Goal: Register for event/course: Register for event/course

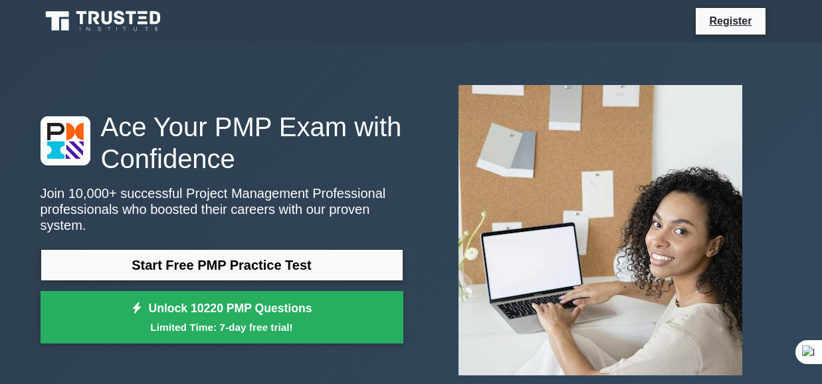
select select "English"
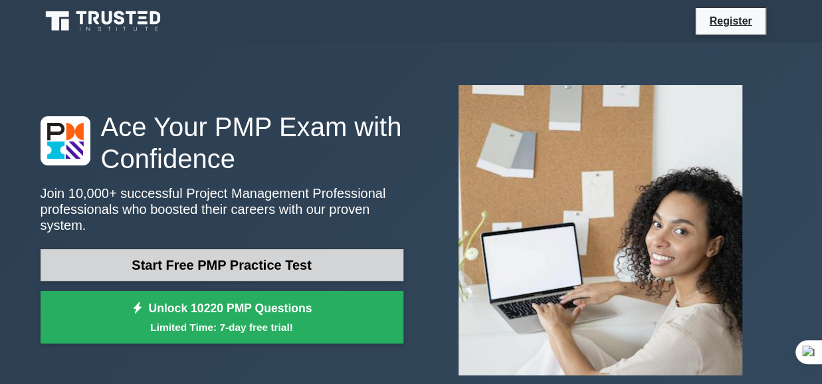
click at [278, 262] on link "Start Free PMP Practice Test" at bounding box center [222, 265] width 363 height 32
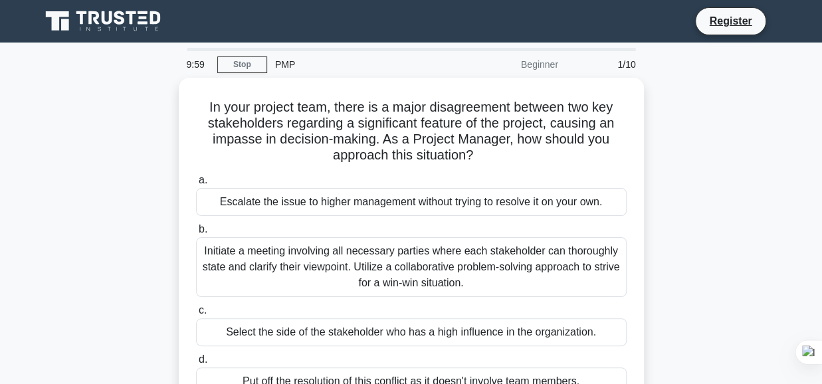
select select "English"
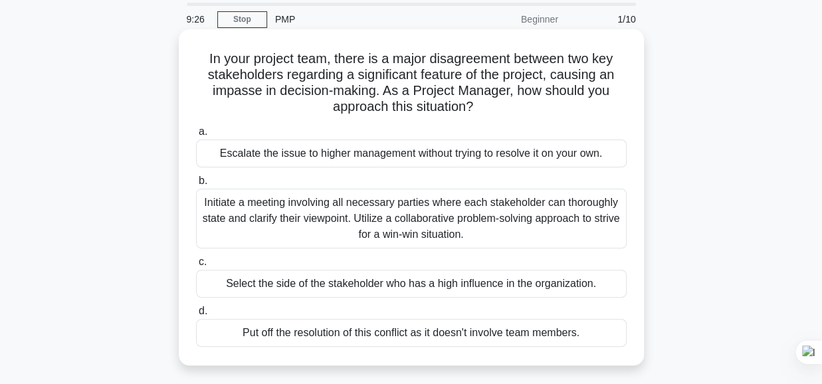
scroll to position [66, 0]
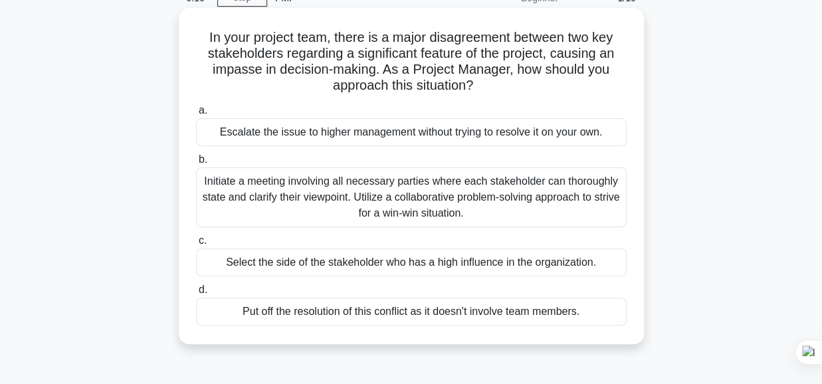
click at [368, 263] on div "Select the side of the stakeholder who has a high influence in the organization." at bounding box center [411, 263] width 431 height 28
click at [196, 245] on input "c. Select the side of the stakeholder who has a high influence in the organizat…" at bounding box center [196, 241] width 0 height 9
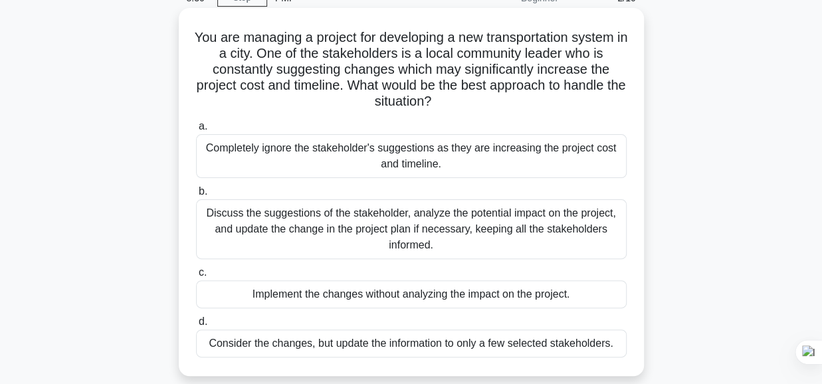
click at [368, 229] on div "Discuss the suggestions of the stakeholder, analyze the potential impact on the…" at bounding box center [411, 229] width 431 height 60
click at [196, 196] on input "b. Discuss the suggestions of the stakeholder, analyze the potential impact on …" at bounding box center [196, 191] width 0 height 9
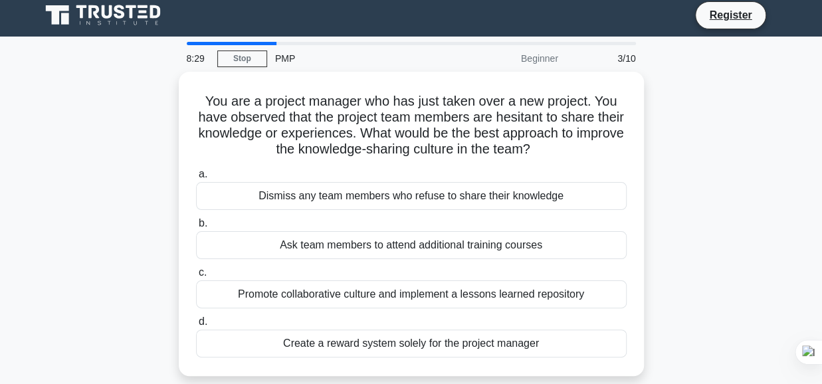
scroll to position [0, 0]
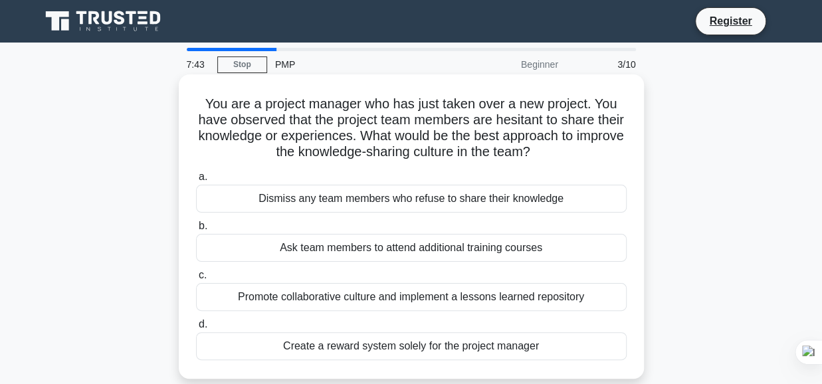
click at [362, 298] on div "Promote collaborative culture and implement a lessons learned repository" at bounding box center [411, 297] width 431 height 28
click at [196, 280] on input "c. Promote collaborative culture and implement a lessons learned repository" at bounding box center [196, 275] width 0 height 9
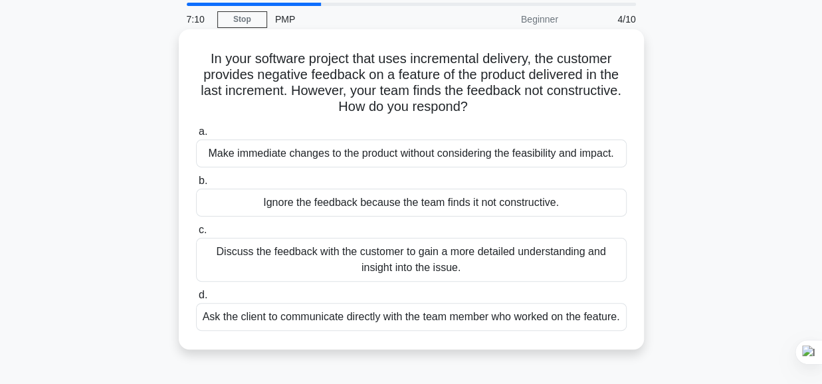
scroll to position [66, 0]
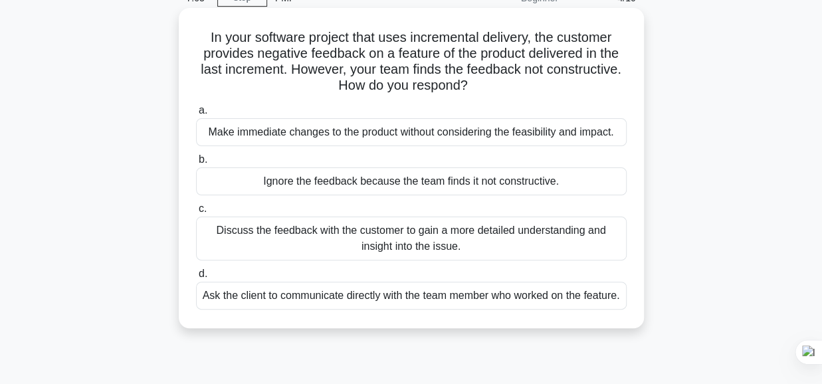
click at [359, 293] on div "Ask the client to communicate directly with the team member who worked on the f…" at bounding box center [411, 296] width 431 height 28
click at [196, 278] on input "d. Ask the client to communicate directly with the team member who worked on th…" at bounding box center [196, 274] width 0 height 9
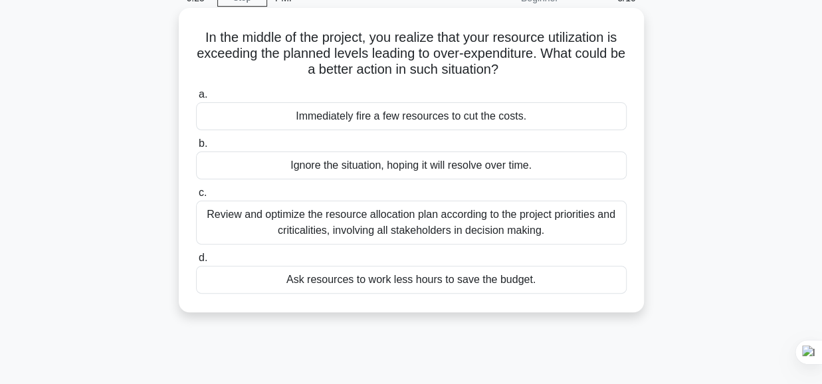
click at [326, 234] on div "Review and optimize the resource allocation plan according to the project prior…" at bounding box center [411, 223] width 431 height 44
click at [196, 197] on input "c. Review and optimize the resource allocation plan according to the project pr…" at bounding box center [196, 193] width 0 height 9
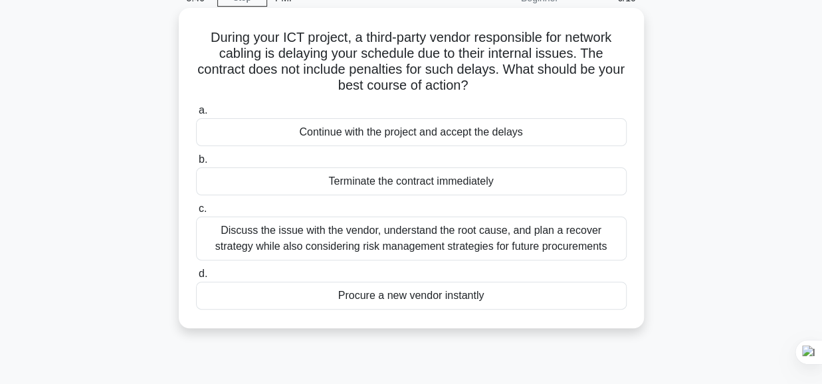
click at [491, 247] on div "Discuss the issue with the vendor, understand the root cause, and plan a recove…" at bounding box center [411, 239] width 431 height 44
click at [196, 213] on input "c. Discuss the issue with the vendor, understand the root cause, and plan a rec…" at bounding box center [196, 209] width 0 height 9
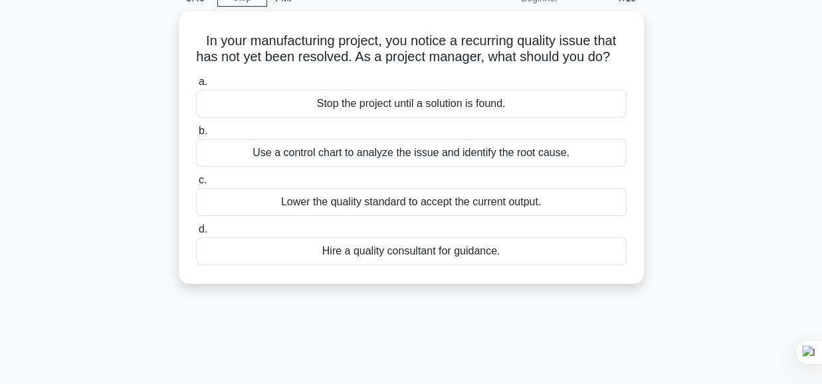
scroll to position [0, 0]
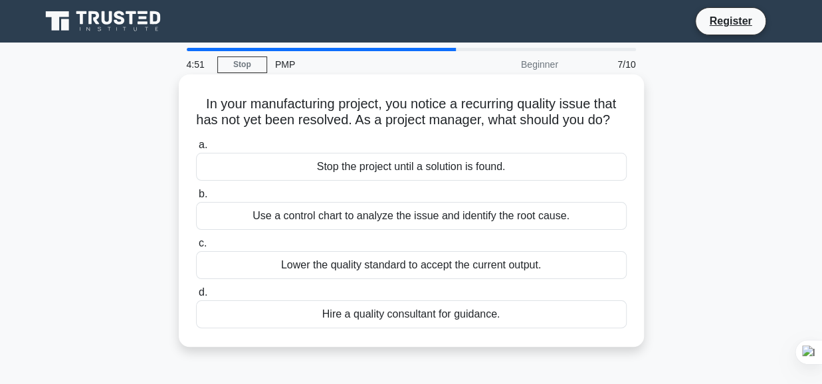
click at [362, 328] on div "Hire a quality consultant for guidance." at bounding box center [411, 314] width 431 height 28
click at [196, 297] on input "d. Hire a quality consultant for guidance." at bounding box center [196, 292] width 0 height 9
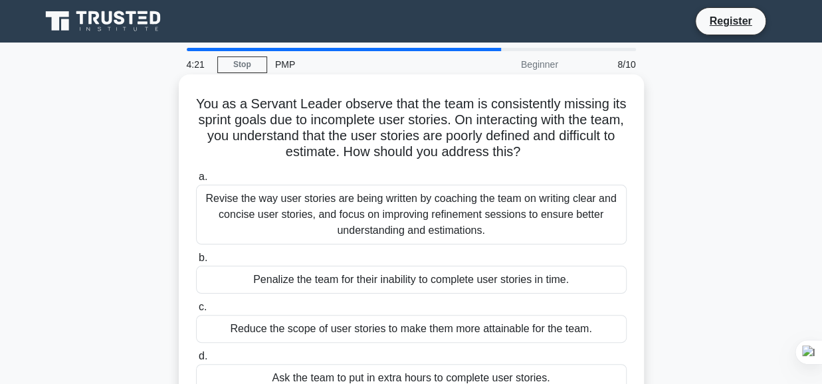
click at [435, 219] on div "Revise the way user stories are being written by coaching the team on writing c…" at bounding box center [411, 215] width 431 height 60
click at [196, 181] on input "a. Revise the way user stories are being written by coaching the team on writin…" at bounding box center [196, 177] width 0 height 9
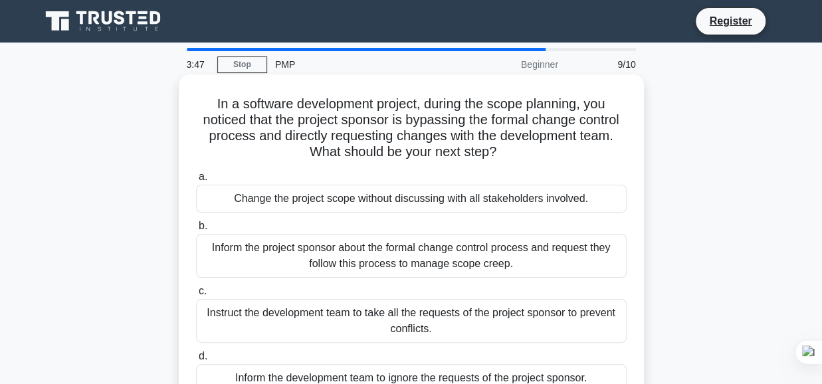
click at [423, 263] on div "Inform the project sponsor about the formal change control process and request …" at bounding box center [411, 256] width 431 height 44
click at [196, 231] on input "b. Inform the project sponsor about the formal change control process and reque…" at bounding box center [196, 226] width 0 height 9
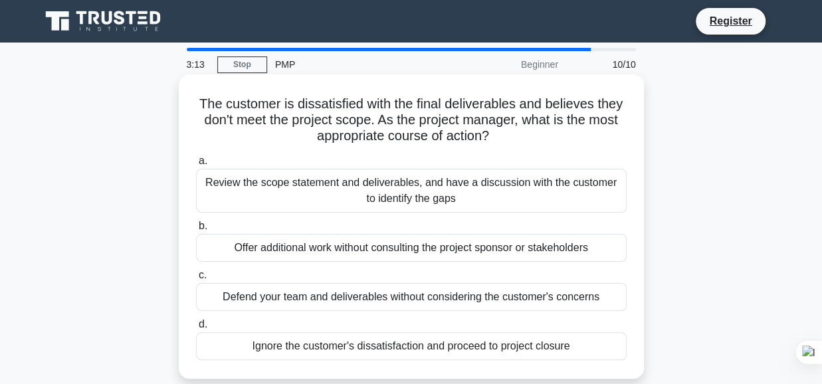
click at [366, 187] on div "Review the scope statement and deliverables, and have a discussion with the cus…" at bounding box center [411, 191] width 431 height 44
click at [196, 165] on input "a. Review the scope statement and deliverables, and have a discussion with the …" at bounding box center [196, 161] width 0 height 9
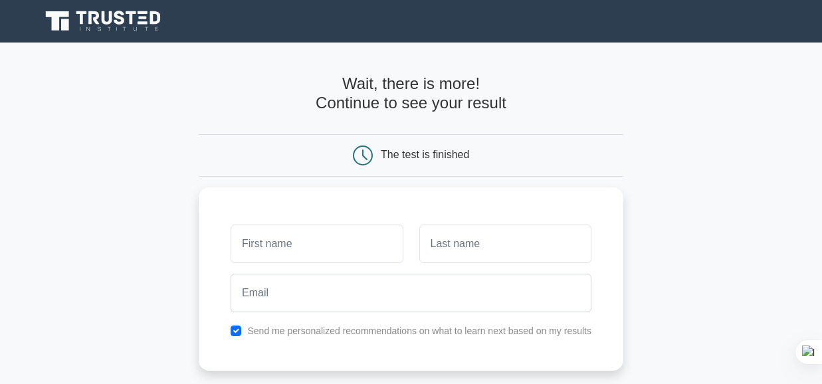
select select "English"
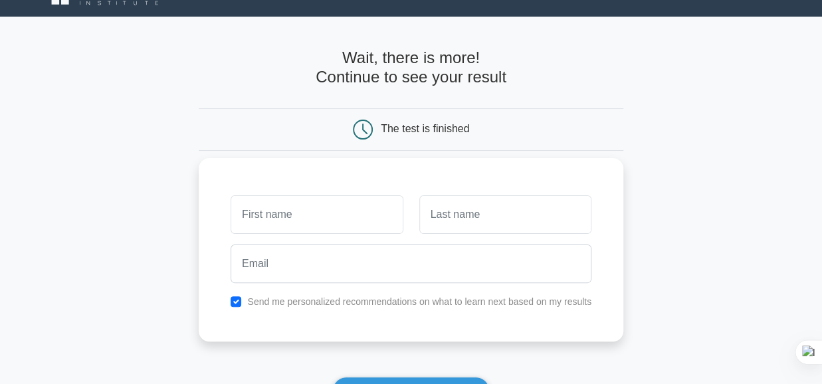
scroll to position [66, 0]
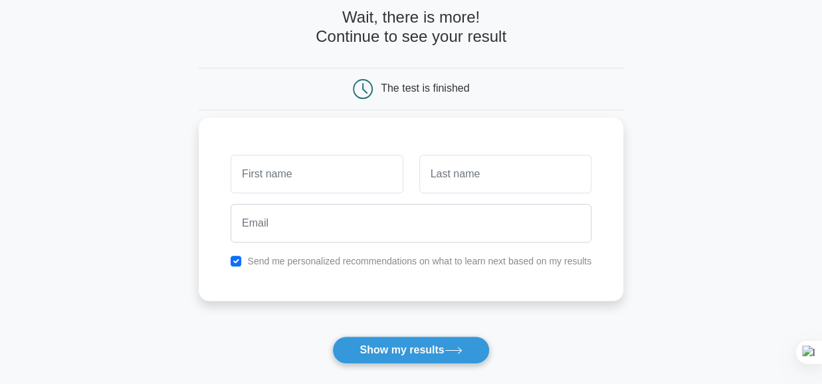
type input "d"
type input "k"
type input "Kissi"
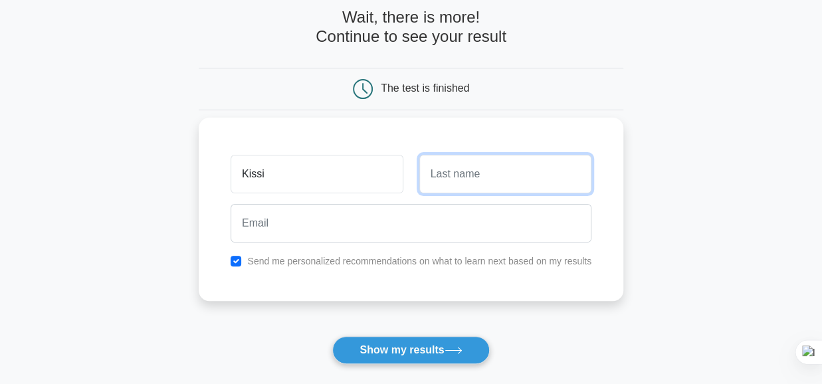
click at [472, 179] on input "text" at bounding box center [505, 174] width 172 height 39
type input "Wakweya"
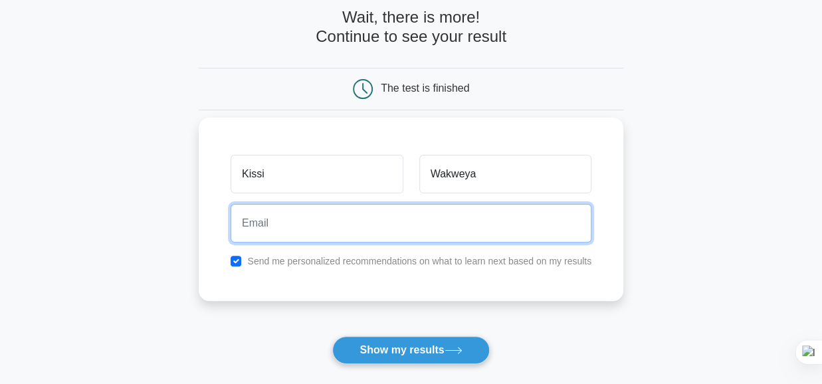
click at [264, 217] on input "email" at bounding box center [411, 223] width 361 height 39
type input "[EMAIL_ADDRESS][DOMAIN_NAME]"
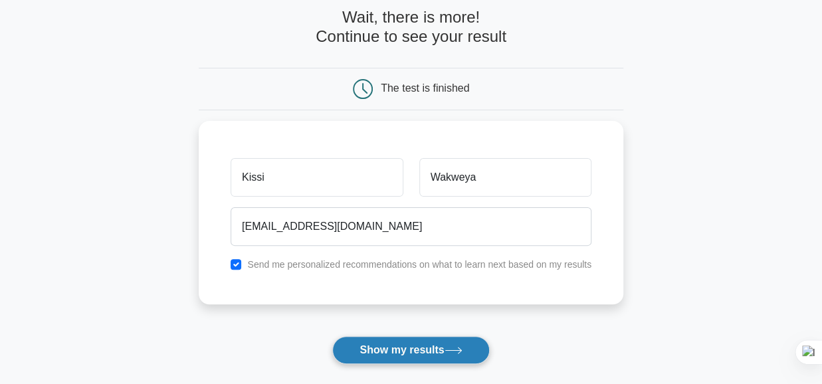
click at [379, 353] on button "Show my results" at bounding box center [410, 350] width 157 height 28
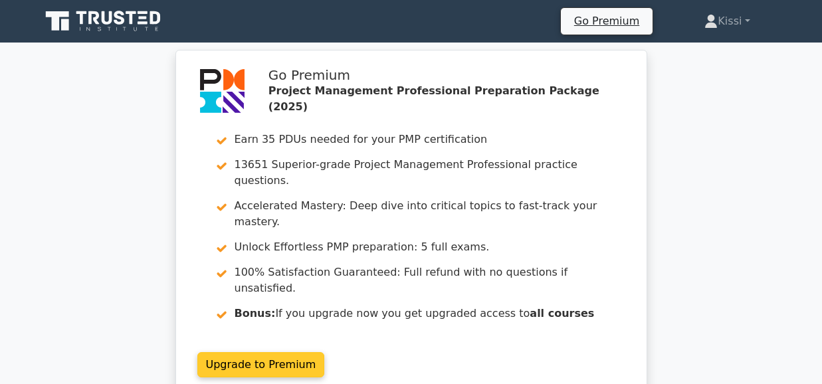
select select "English"
